Goal: Task Accomplishment & Management: Use online tool/utility

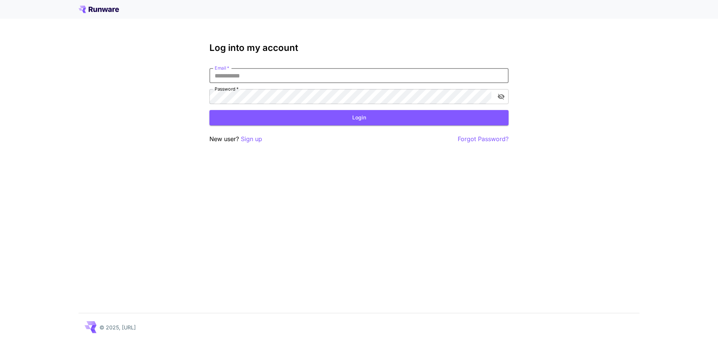
click at [270, 79] on input "Email   *" at bounding box center [358, 75] width 299 height 15
type input "**********"
click button "Login" at bounding box center [358, 117] width 299 height 15
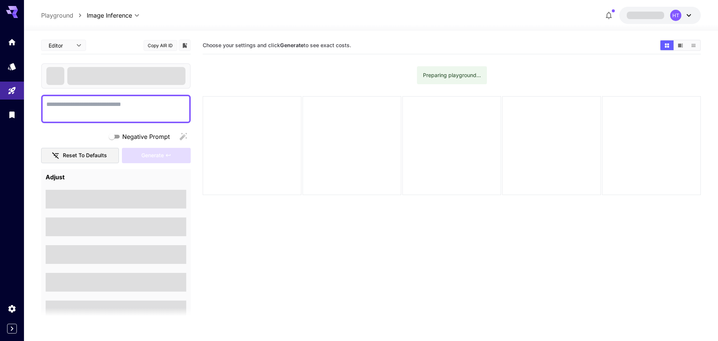
type textarea "**********"
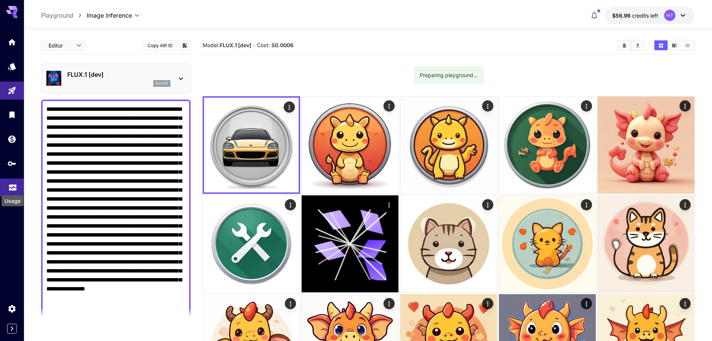
click at [11, 189] on icon "Usage" at bounding box center [12, 185] width 9 height 9
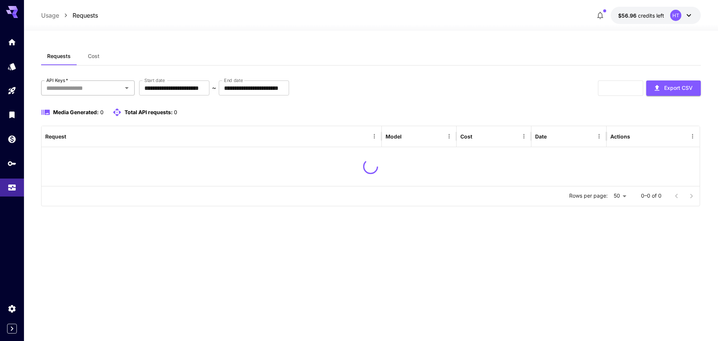
click at [84, 90] on input "API Keys   *" at bounding box center [81, 88] width 77 height 10
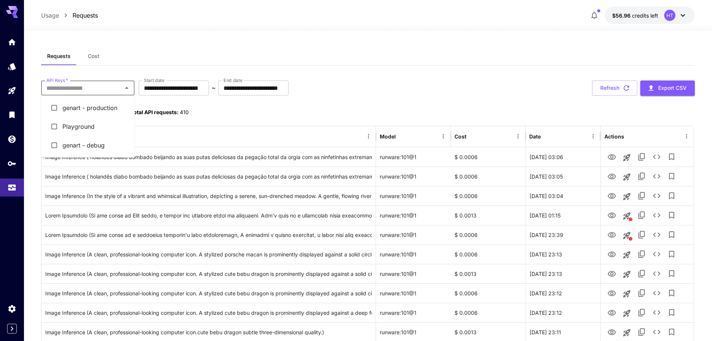
click at [96, 107] on li "genart - production" at bounding box center [87, 107] width 93 height 19
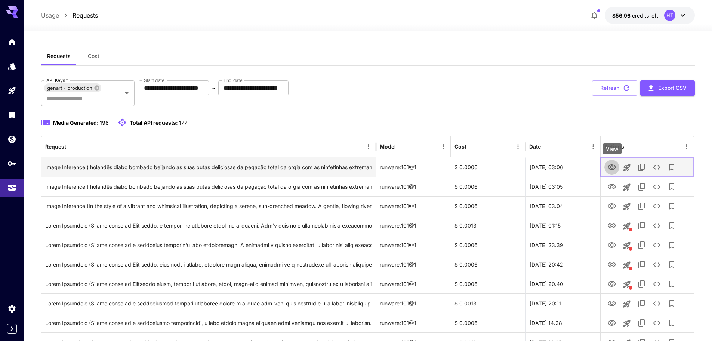
click at [609, 166] on icon "View" at bounding box center [612, 167] width 8 height 6
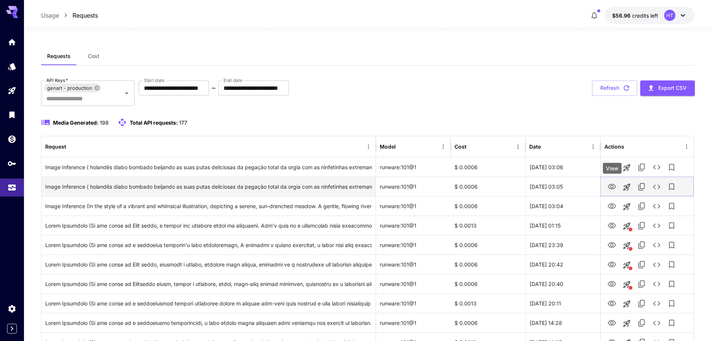
click at [615, 185] on icon "View" at bounding box center [611, 186] width 9 height 9
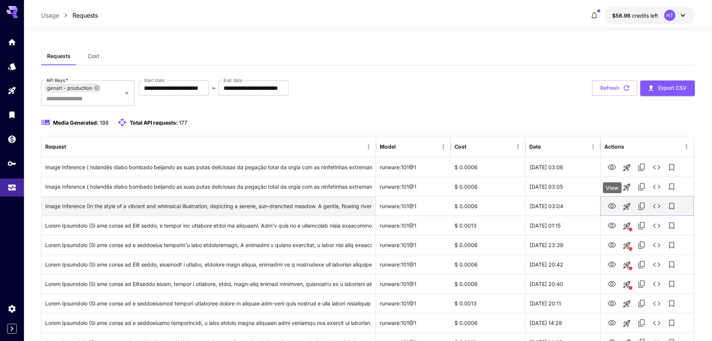
click at [610, 204] on icon "View" at bounding box center [612, 206] width 8 height 6
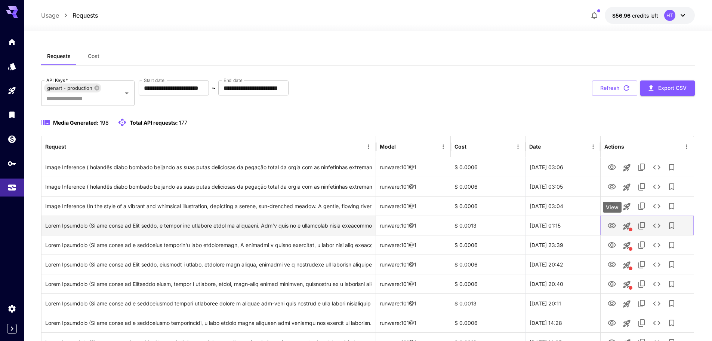
click at [612, 225] on icon "View" at bounding box center [611, 225] width 9 height 9
click at [611, 224] on icon "View" at bounding box center [611, 225] width 9 height 9
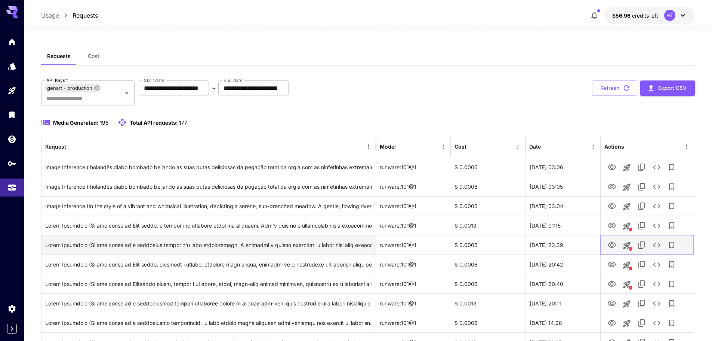
click at [611, 244] on icon "View" at bounding box center [612, 245] width 8 height 6
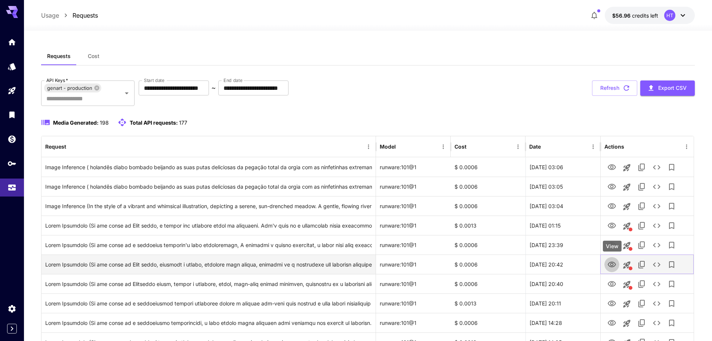
click at [611, 263] on icon "View" at bounding box center [611, 264] width 9 height 9
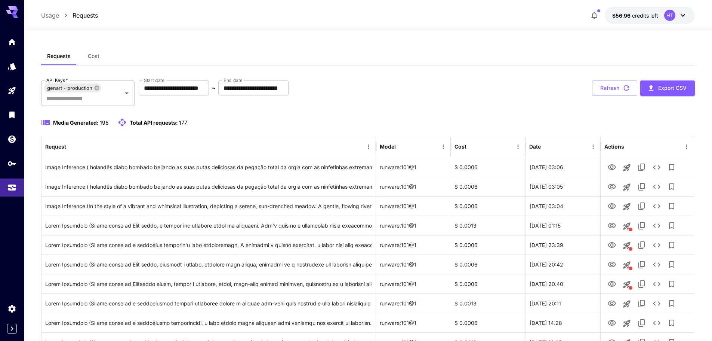
click at [101, 55] on button "Cost" at bounding box center [94, 56] width 34 height 18
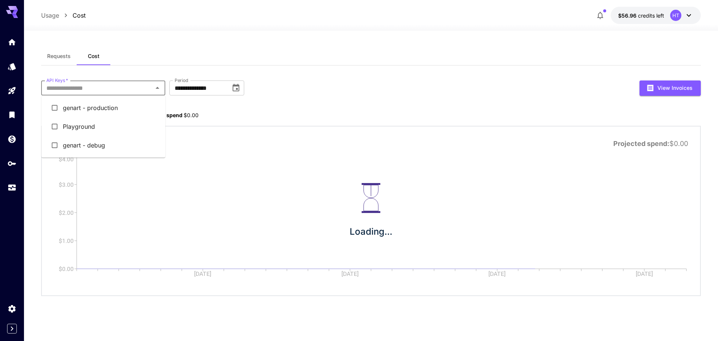
click at [117, 91] on input "API Keys   *" at bounding box center [96, 88] width 107 height 10
click at [109, 110] on li "genart - production" at bounding box center [103, 107] width 124 height 19
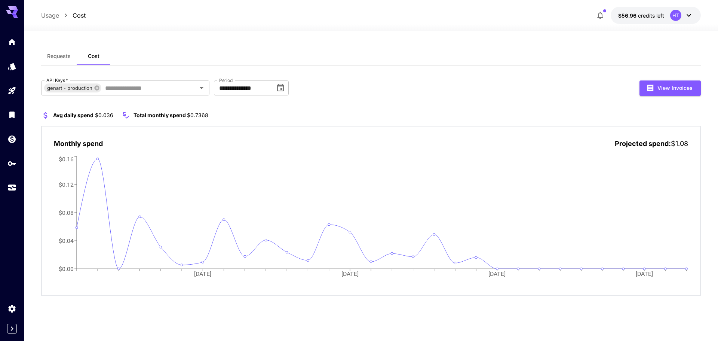
click at [127, 117] on icon at bounding box center [126, 115] width 6 height 7
click at [22, 195] on link at bounding box center [12, 187] width 24 height 18
